Goal: Use online tool/utility: Utilize a website feature to perform a specific function

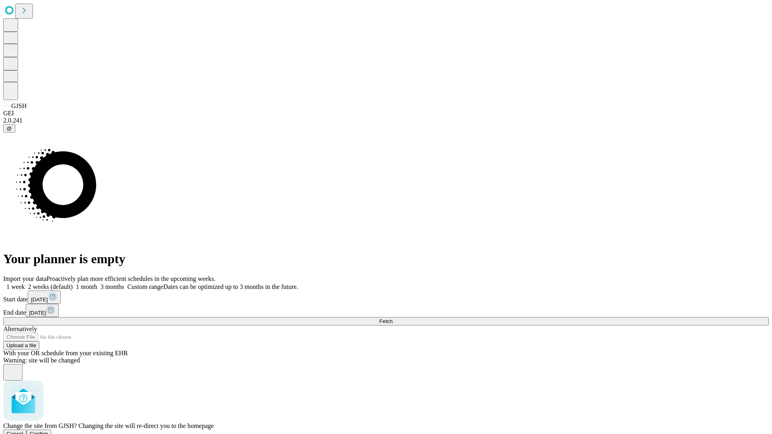
click at [49, 431] on span "Confirm" at bounding box center [39, 434] width 19 height 6
click at [97, 284] on label "1 month" at bounding box center [85, 287] width 25 height 7
click at [393, 319] on span "Fetch" at bounding box center [385, 322] width 13 height 6
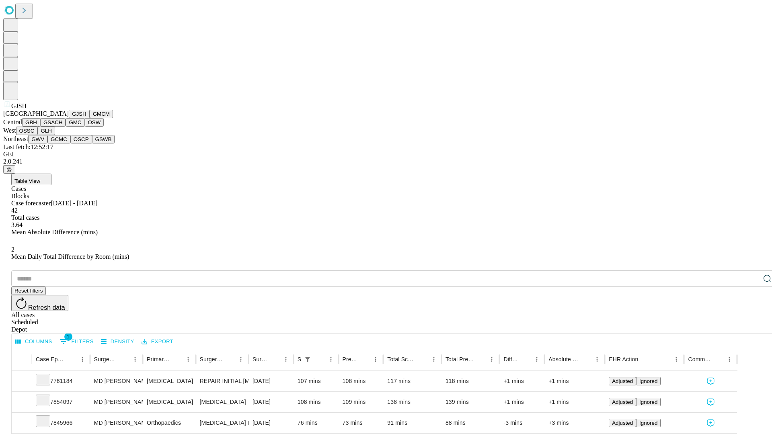
click at [90, 118] on button "GMCM" at bounding box center [101, 114] width 23 height 8
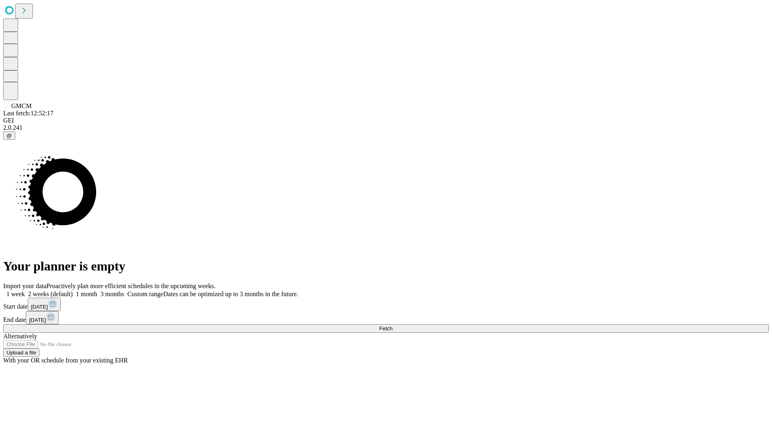
click at [97, 291] on label "1 month" at bounding box center [85, 294] width 25 height 7
click at [393, 326] on span "Fetch" at bounding box center [385, 329] width 13 height 6
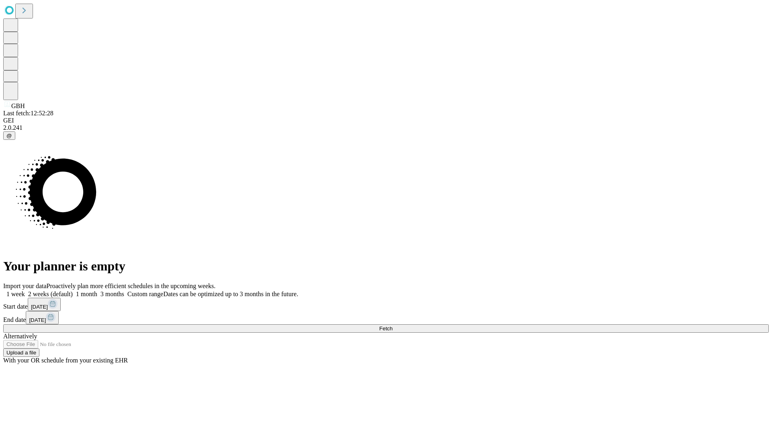
click at [97, 291] on label "1 month" at bounding box center [85, 294] width 25 height 7
click at [393, 326] on span "Fetch" at bounding box center [385, 329] width 13 height 6
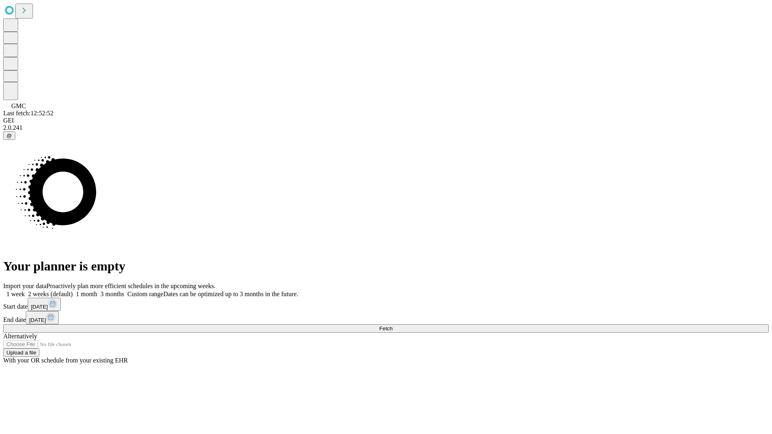
click at [97, 291] on label "1 month" at bounding box center [85, 294] width 25 height 7
click at [393, 326] on span "Fetch" at bounding box center [385, 329] width 13 height 6
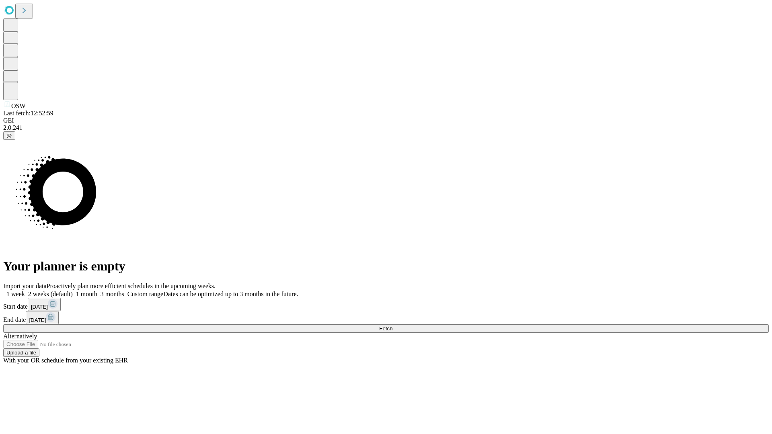
click at [97, 291] on label "1 month" at bounding box center [85, 294] width 25 height 7
click at [393, 326] on span "Fetch" at bounding box center [385, 329] width 13 height 6
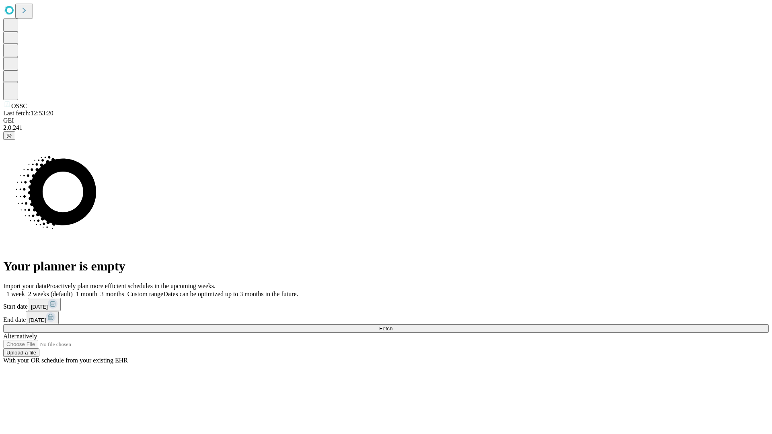
click at [97, 291] on label "1 month" at bounding box center [85, 294] width 25 height 7
click at [393, 326] on span "Fetch" at bounding box center [385, 329] width 13 height 6
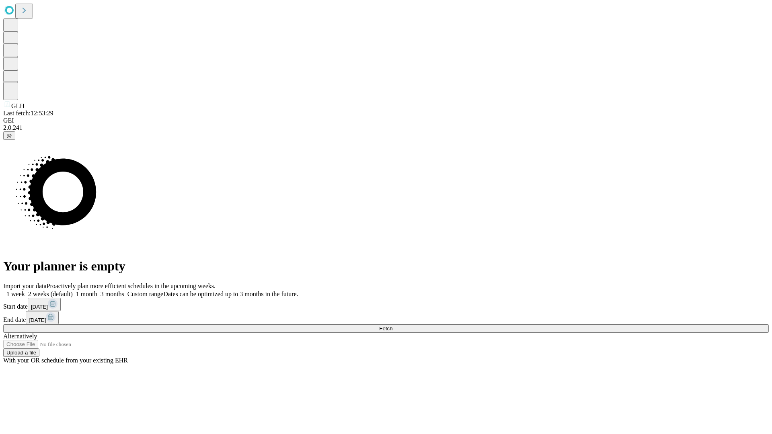
click at [97, 291] on label "1 month" at bounding box center [85, 294] width 25 height 7
click at [393, 326] on span "Fetch" at bounding box center [385, 329] width 13 height 6
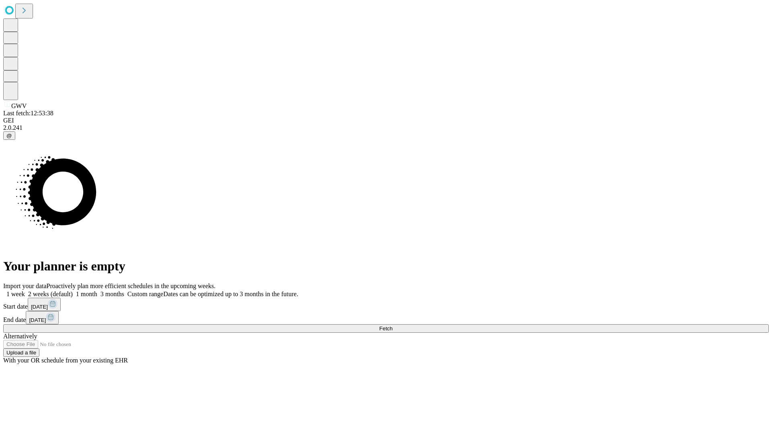
click at [97, 291] on label "1 month" at bounding box center [85, 294] width 25 height 7
click at [393, 326] on span "Fetch" at bounding box center [385, 329] width 13 height 6
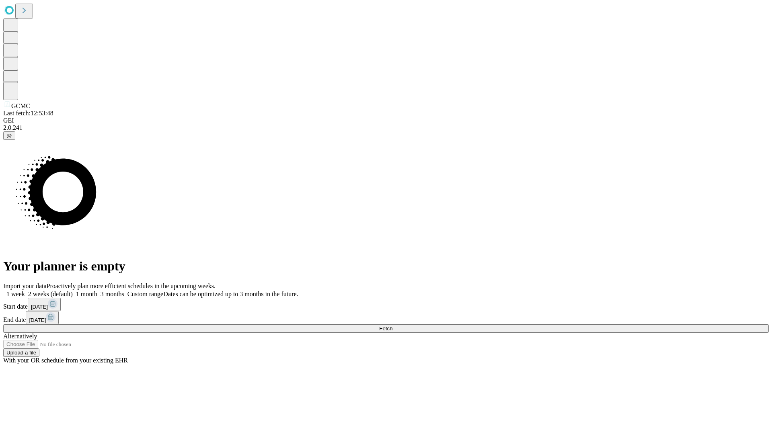
click at [97, 291] on label "1 month" at bounding box center [85, 294] width 25 height 7
click at [393, 326] on span "Fetch" at bounding box center [385, 329] width 13 height 6
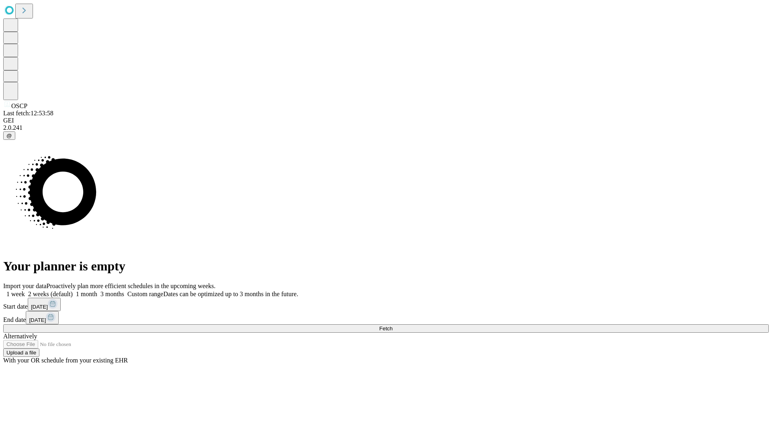
click at [393, 326] on span "Fetch" at bounding box center [385, 329] width 13 height 6
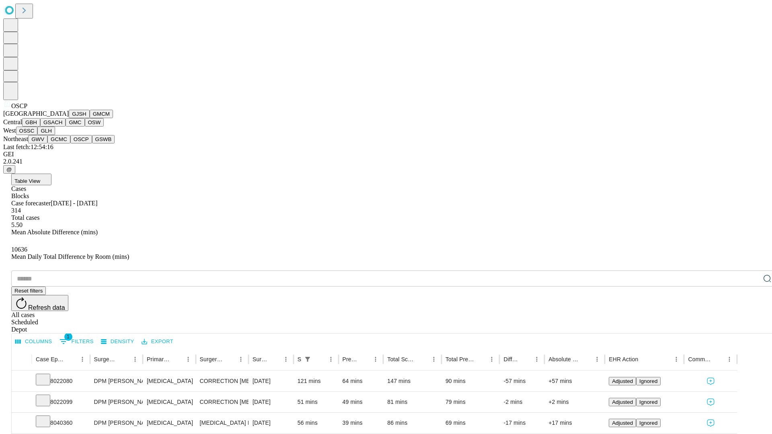
click at [92, 144] on button "GSWB" at bounding box center [103, 139] width 23 height 8
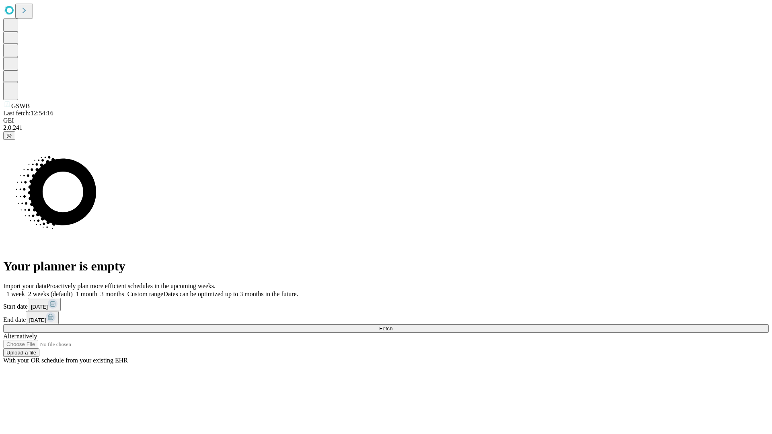
click at [97, 291] on label "1 month" at bounding box center [85, 294] width 25 height 7
click at [393, 326] on span "Fetch" at bounding box center [385, 329] width 13 height 6
